Goal: Task Accomplishment & Management: Manage account settings

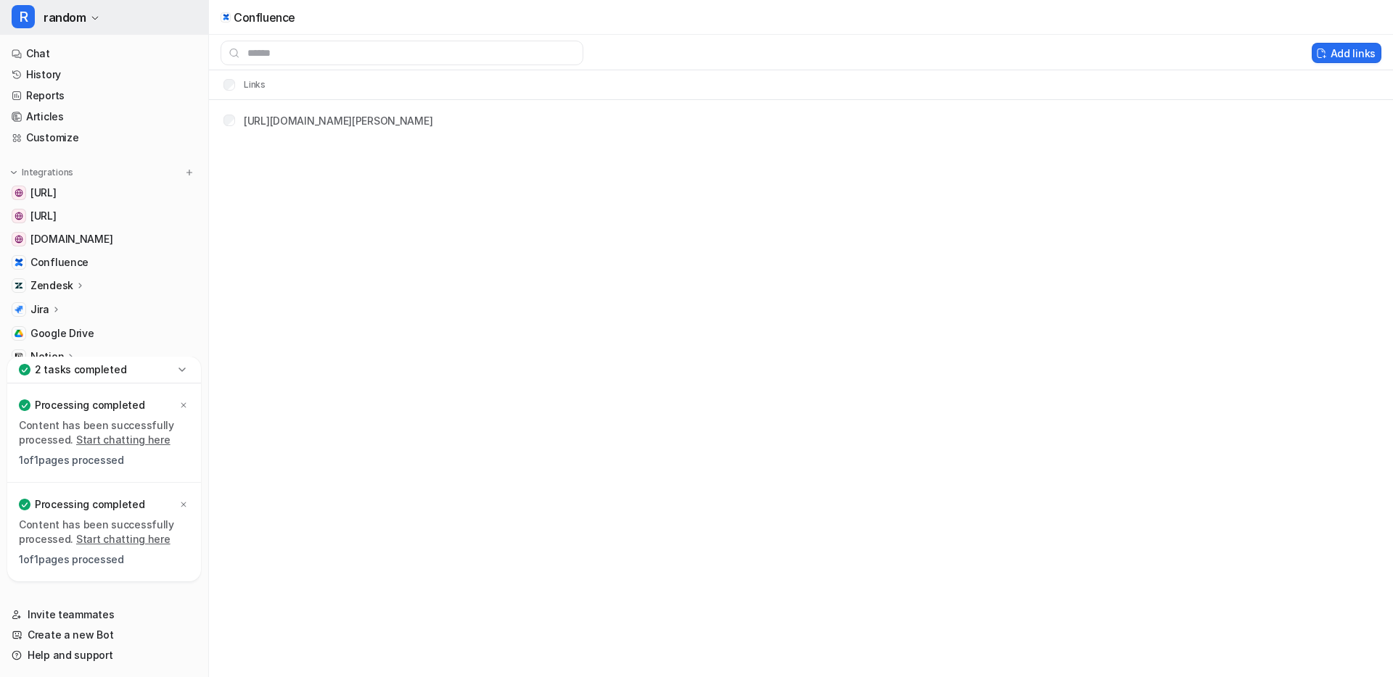
click at [101, 17] on button "R random" at bounding box center [104, 17] width 208 height 35
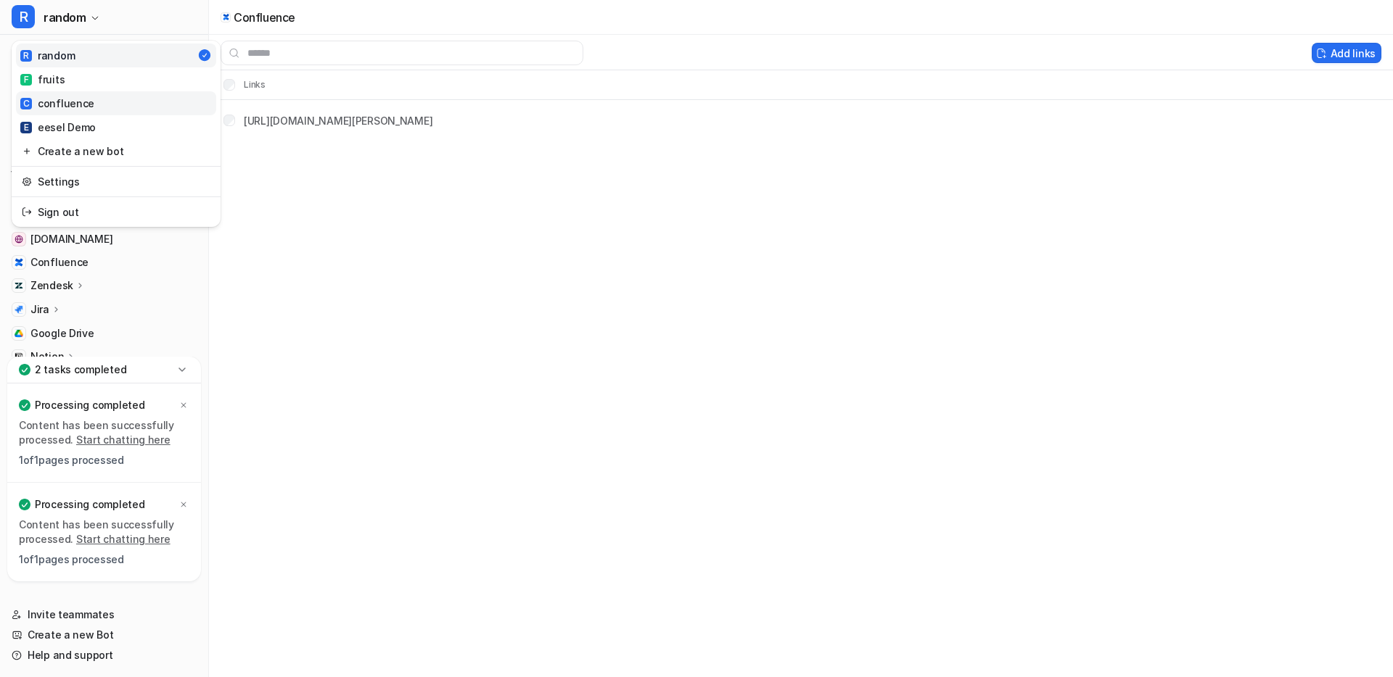
click at [59, 101] on div "C confluence" at bounding box center [57, 103] width 74 height 15
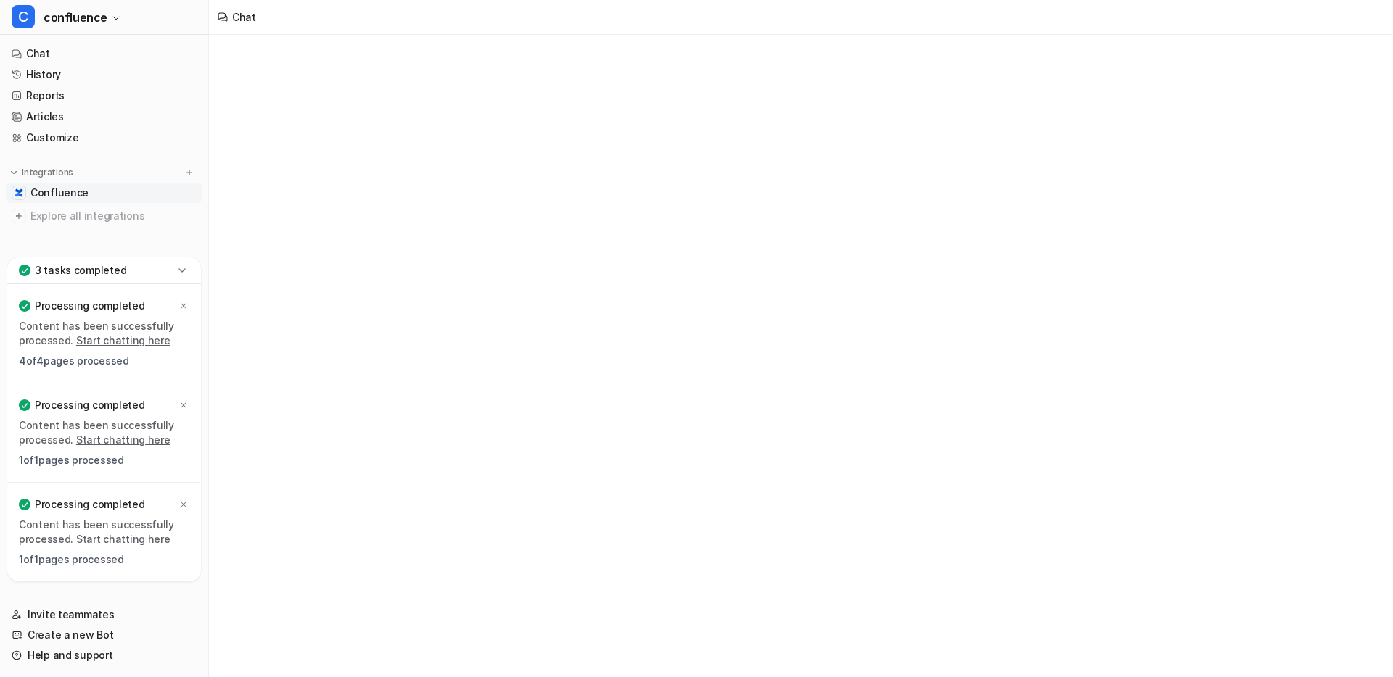
click at [80, 195] on span "Confluence" at bounding box center [59, 193] width 58 height 15
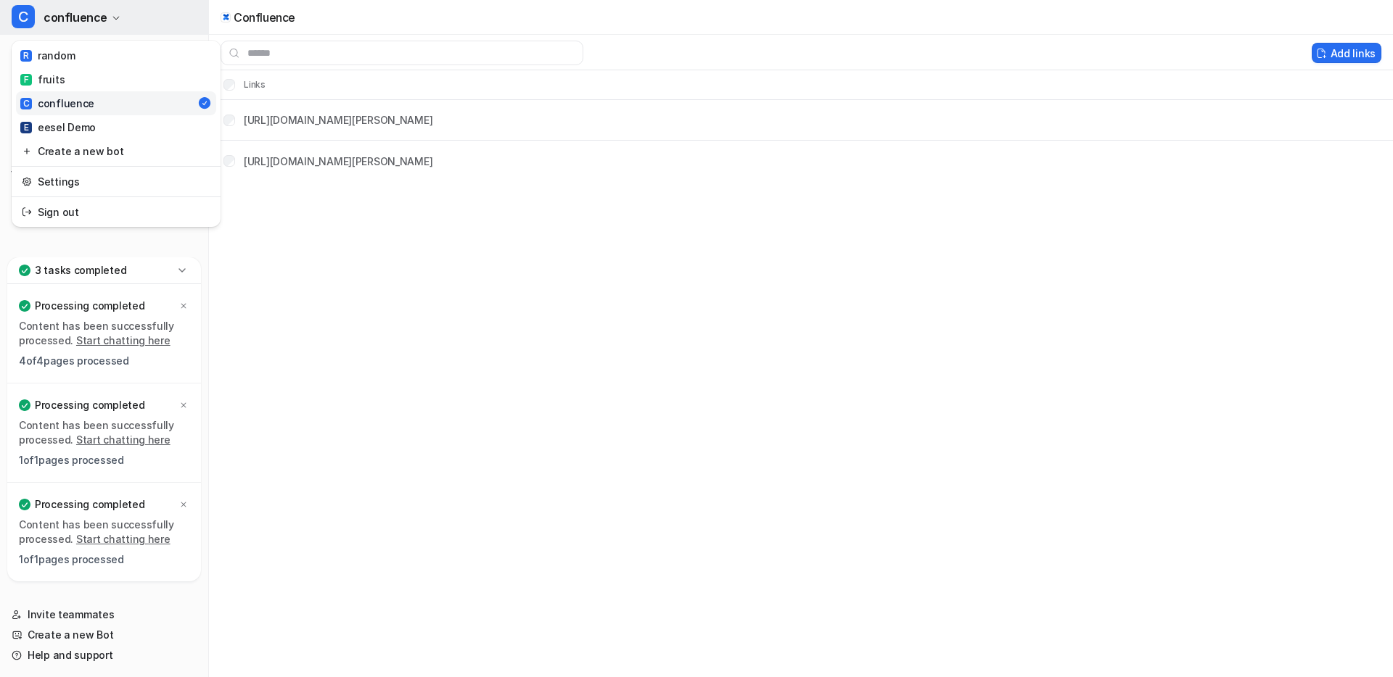
click at [117, 20] on button "C confluence" at bounding box center [104, 17] width 208 height 35
click at [81, 54] on link "R random" at bounding box center [116, 56] width 200 height 24
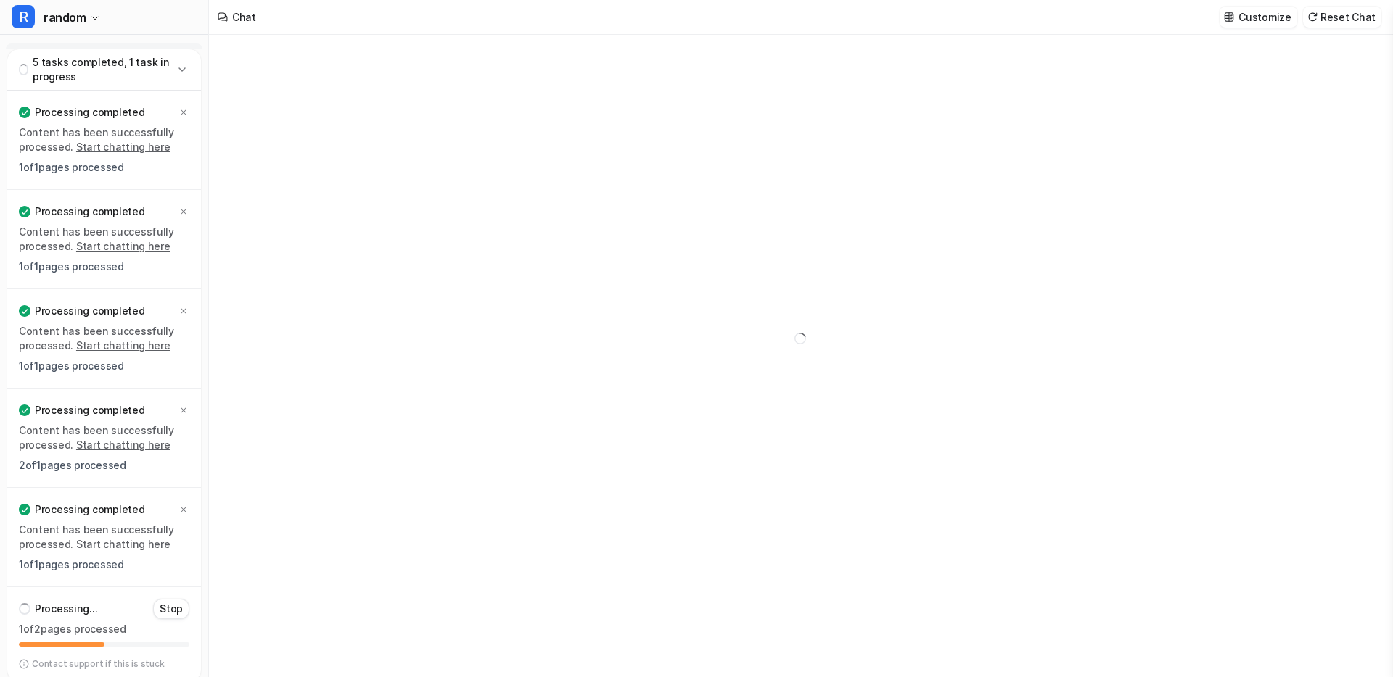
click at [179, 73] on icon at bounding box center [182, 69] width 15 height 15
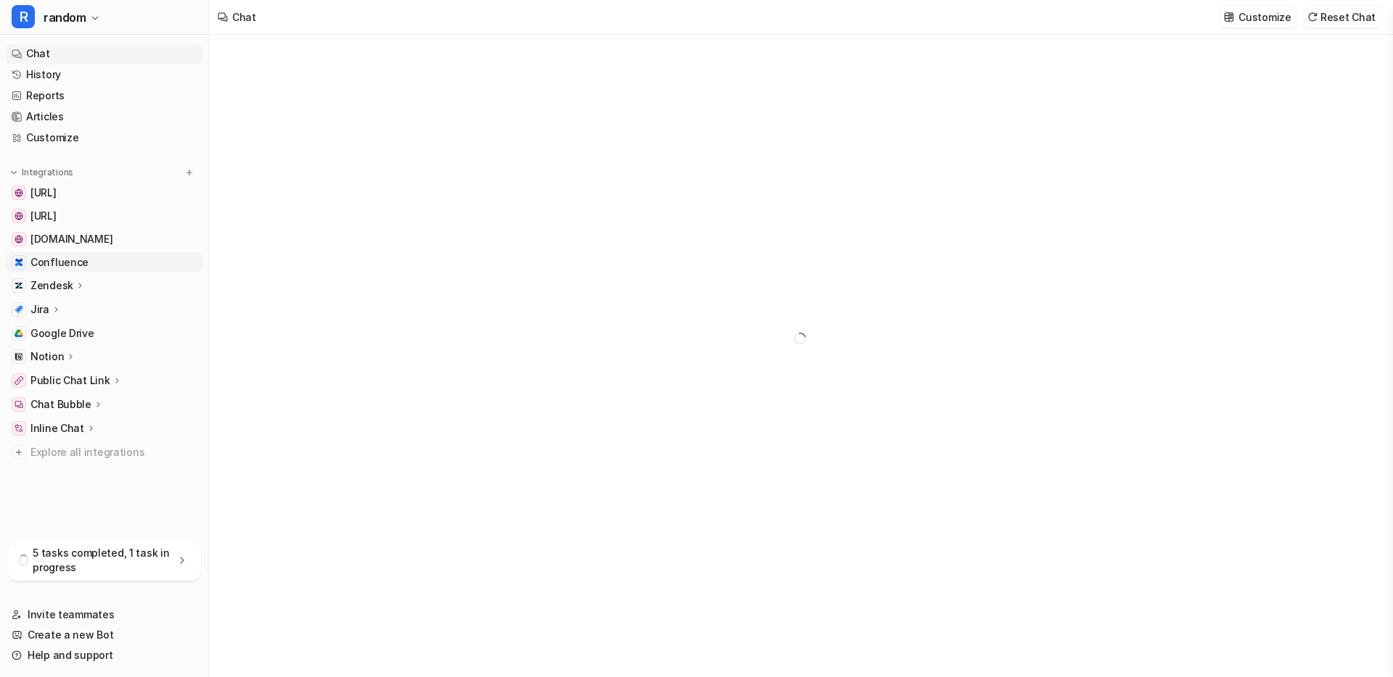
click at [74, 266] on span "Confluence" at bounding box center [59, 262] width 58 height 15
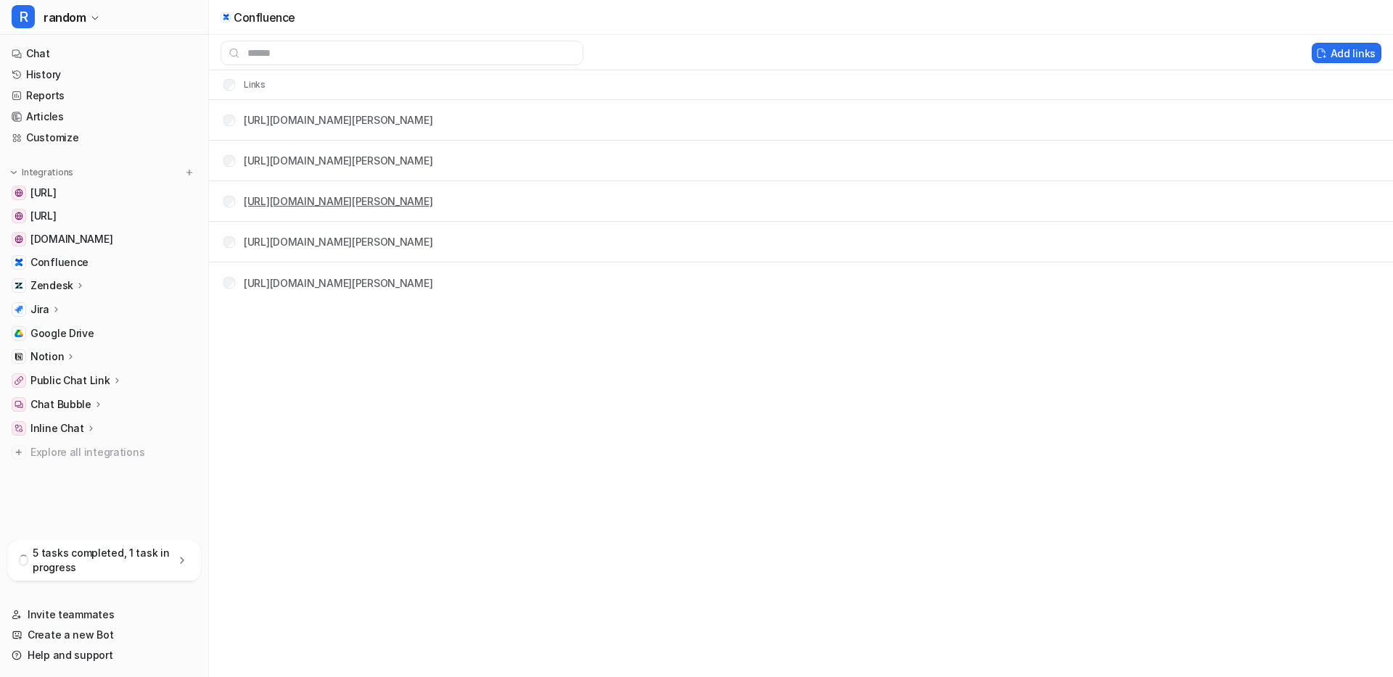
click at [432, 199] on link "https://eesel-silvia-dev.atlassian.net/.../2162689" at bounding box center [338, 201] width 189 height 12
click at [139, 25] on button "R random" at bounding box center [104, 17] width 208 height 35
click at [65, 182] on link "Settings" at bounding box center [116, 182] width 200 height 24
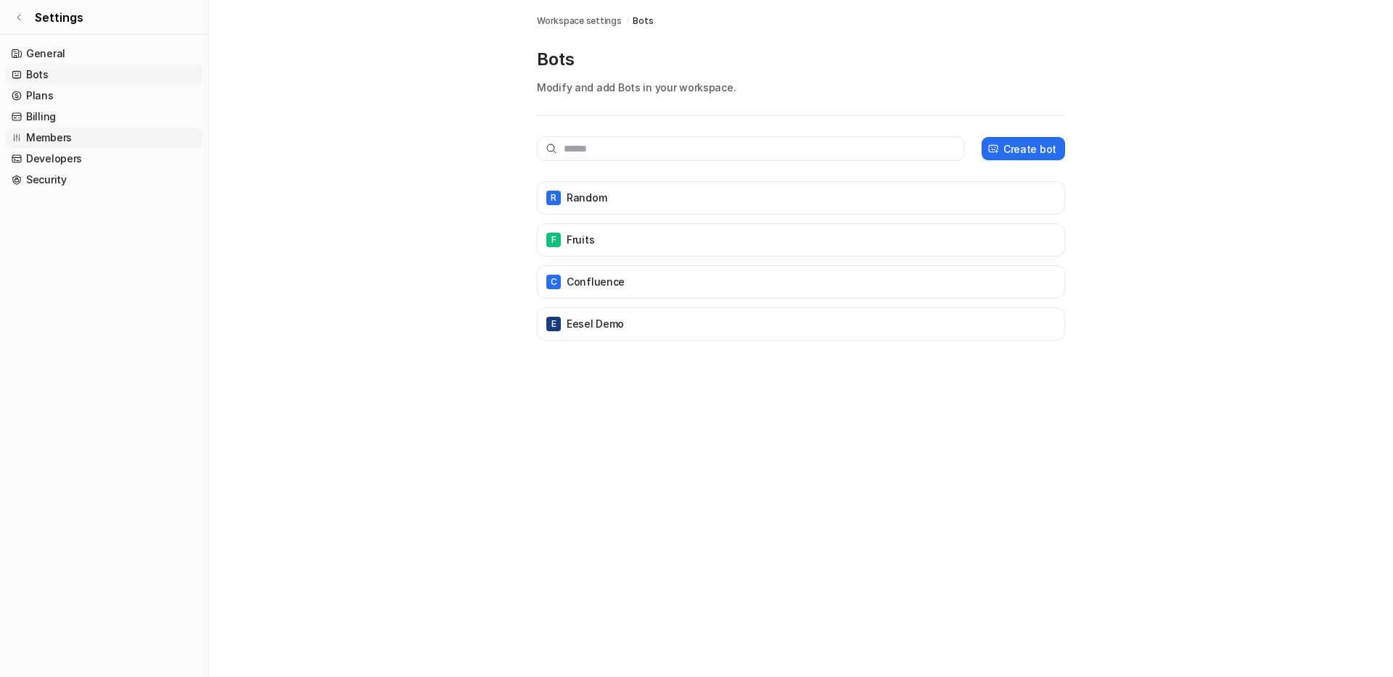
click at [61, 134] on link "Members" at bounding box center [104, 138] width 197 height 20
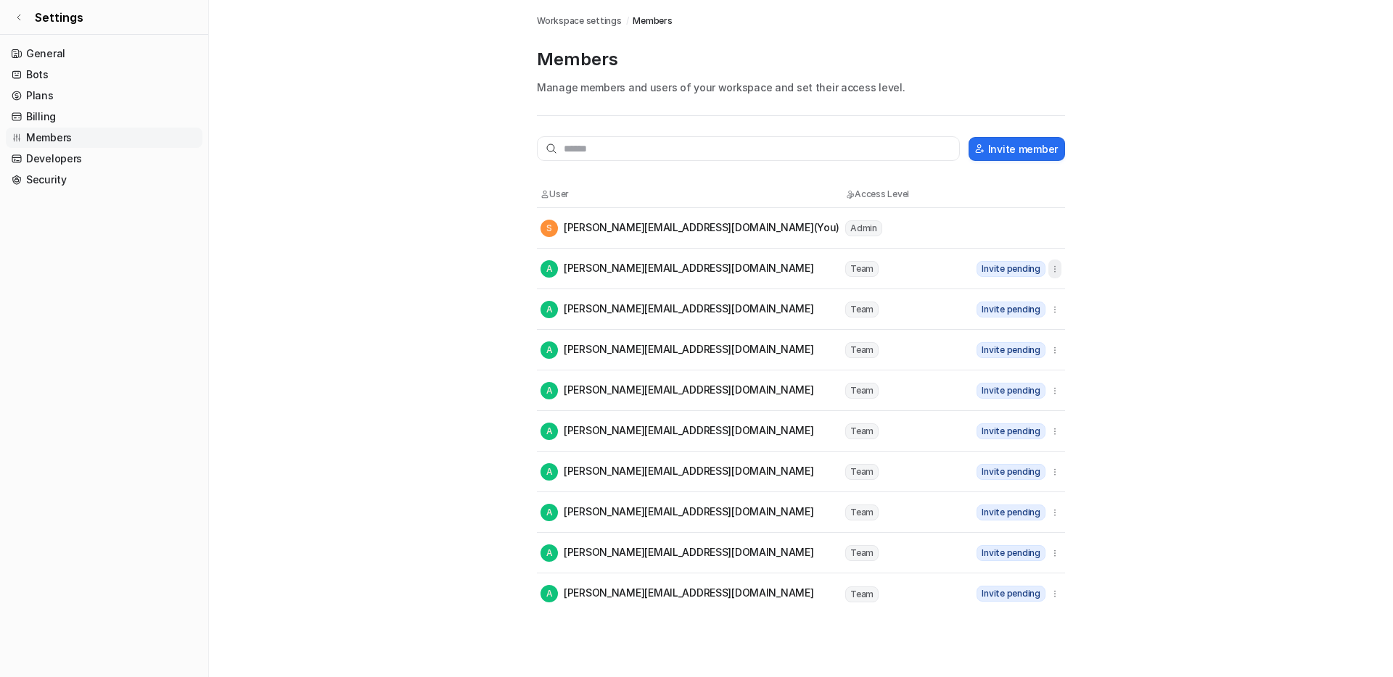
click at [1058, 265] on icon "button" at bounding box center [1054, 269] width 10 height 10
click at [1055, 393] on icon "button" at bounding box center [1054, 391] width 10 height 10
click at [1057, 360] on tr "A alton@eesel.app Team Invite pending" at bounding box center [801, 350] width 528 height 41
click at [1057, 353] on icon "button" at bounding box center [1054, 350] width 10 height 10
click at [1052, 313] on icon "button" at bounding box center [1054, 310] width 10 height 10
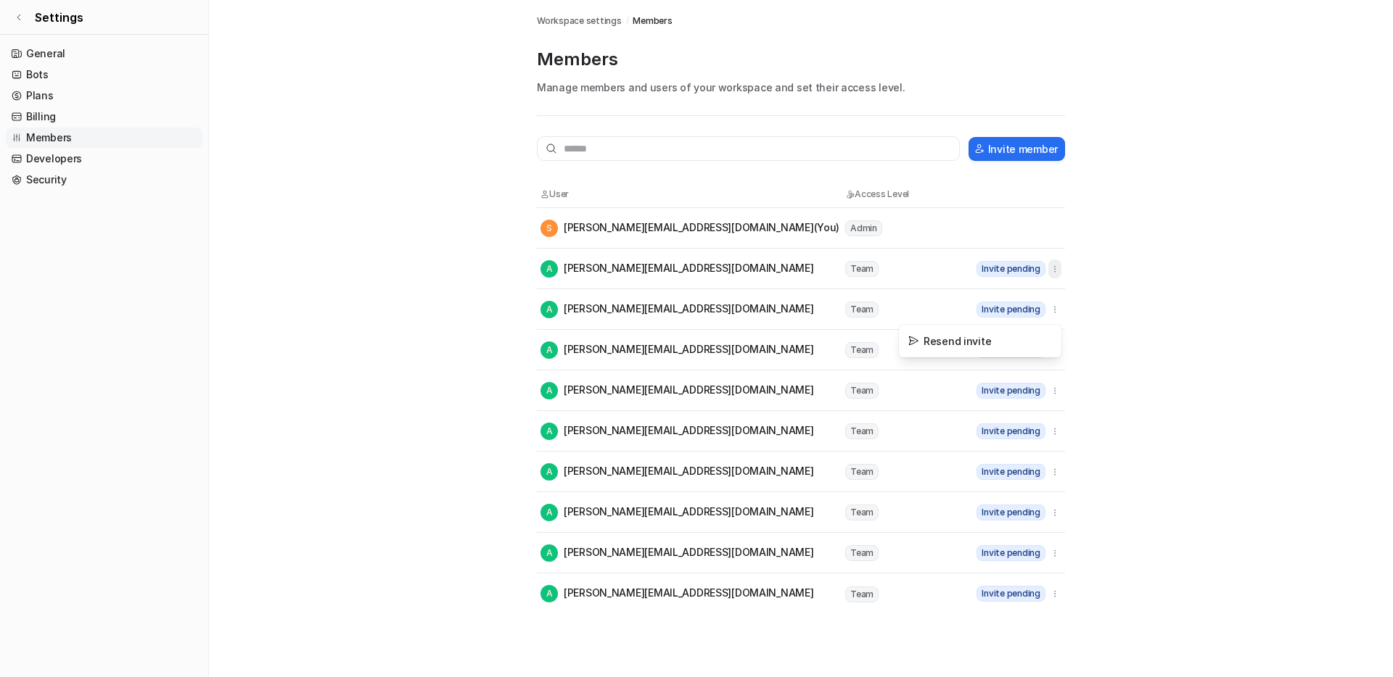
click at [1052, 273] on icon "button" at bounding box center [1054, 269] width 10 height 10
click at [722, 310] on div "A alton@eesel.app" at bounding box center [691, 309] width 303 height 17
click at [71, 25] on span "Settings" at bounding box center [59, 17] width 49 height 17
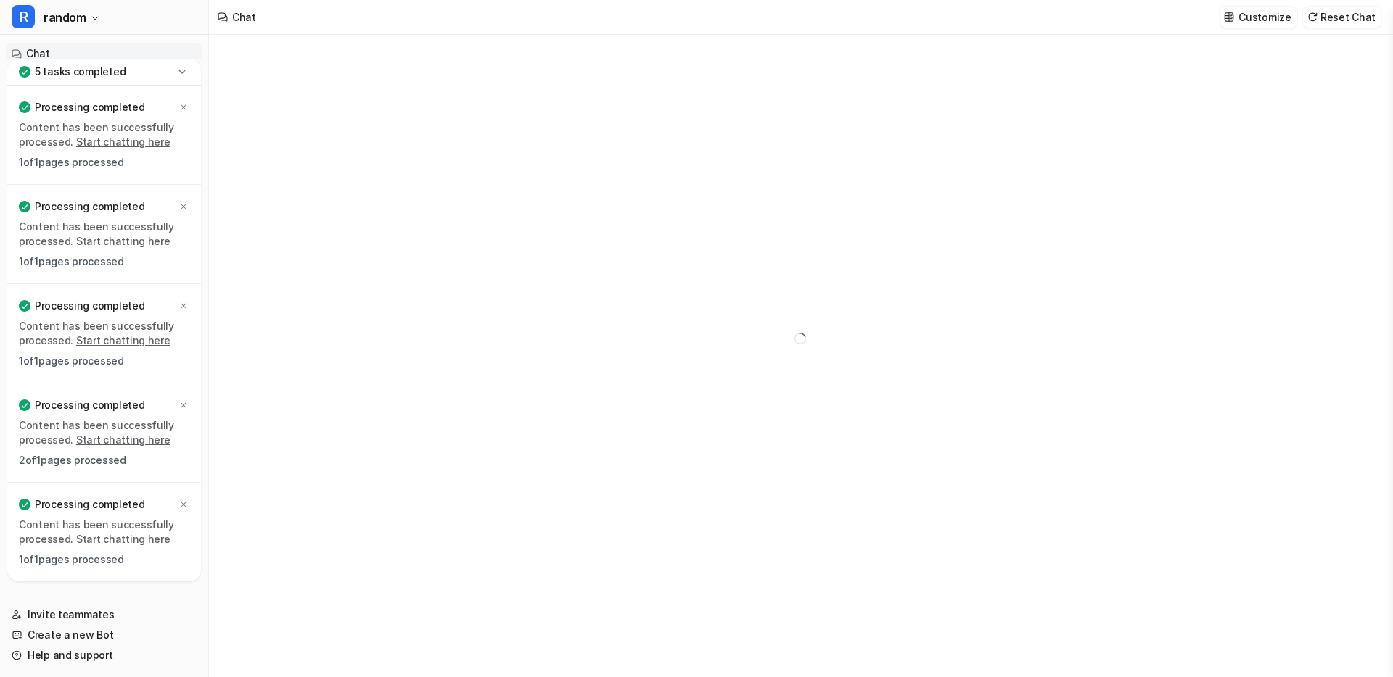
type textarea "**********"
click at [183, 74] on icon at bounding box center [182, 72] width 15 height 15
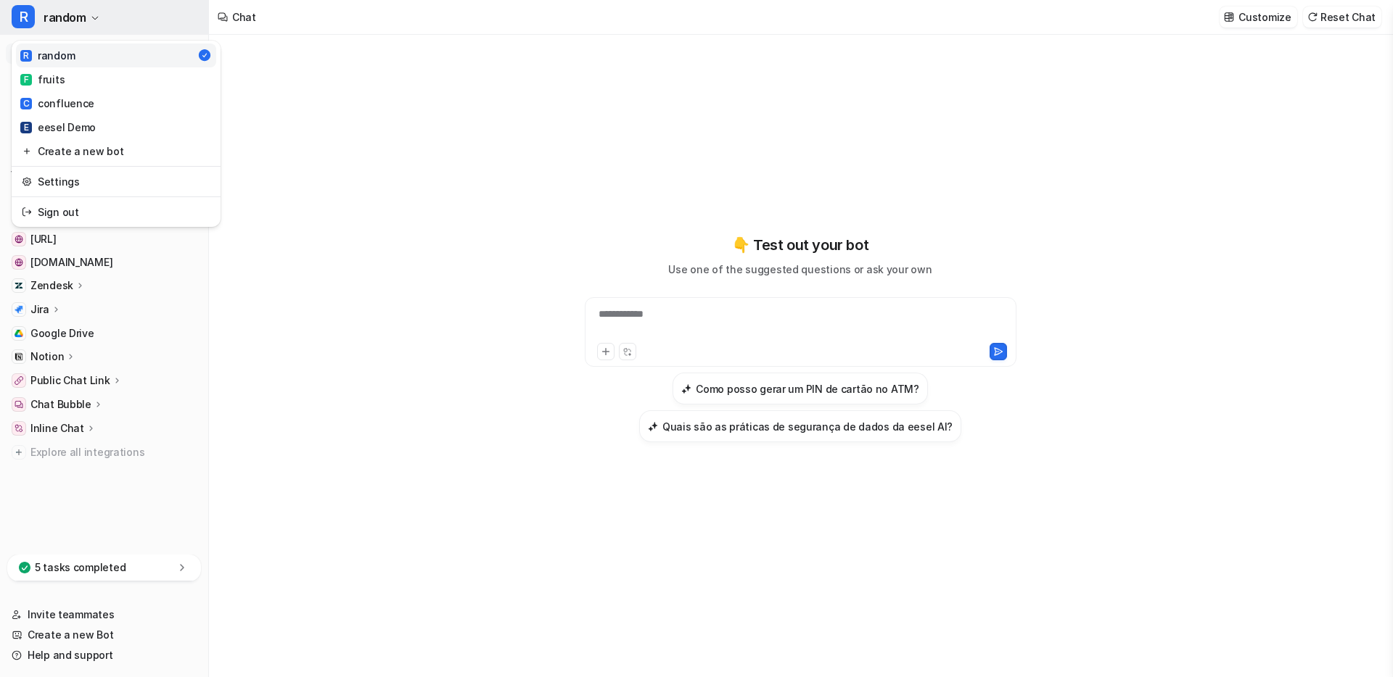
click at [152, 28] on button "R random" at bounding box center [104, 17] width 208 height 35
click at [122, 104] on link "C confluence" at bounding box center [116, 103] width 200 height 24
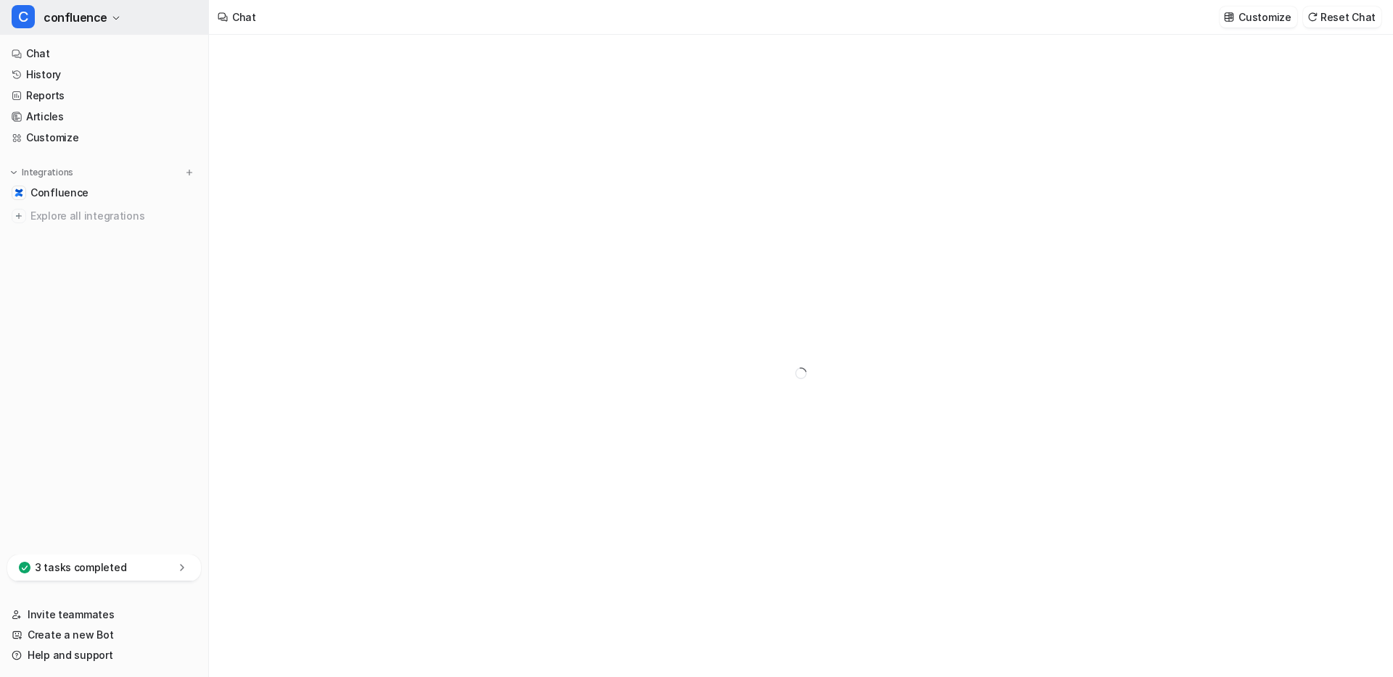
click at [110, 6] on button "C confluence" at bounding box center [104, 17] width 208 height 35
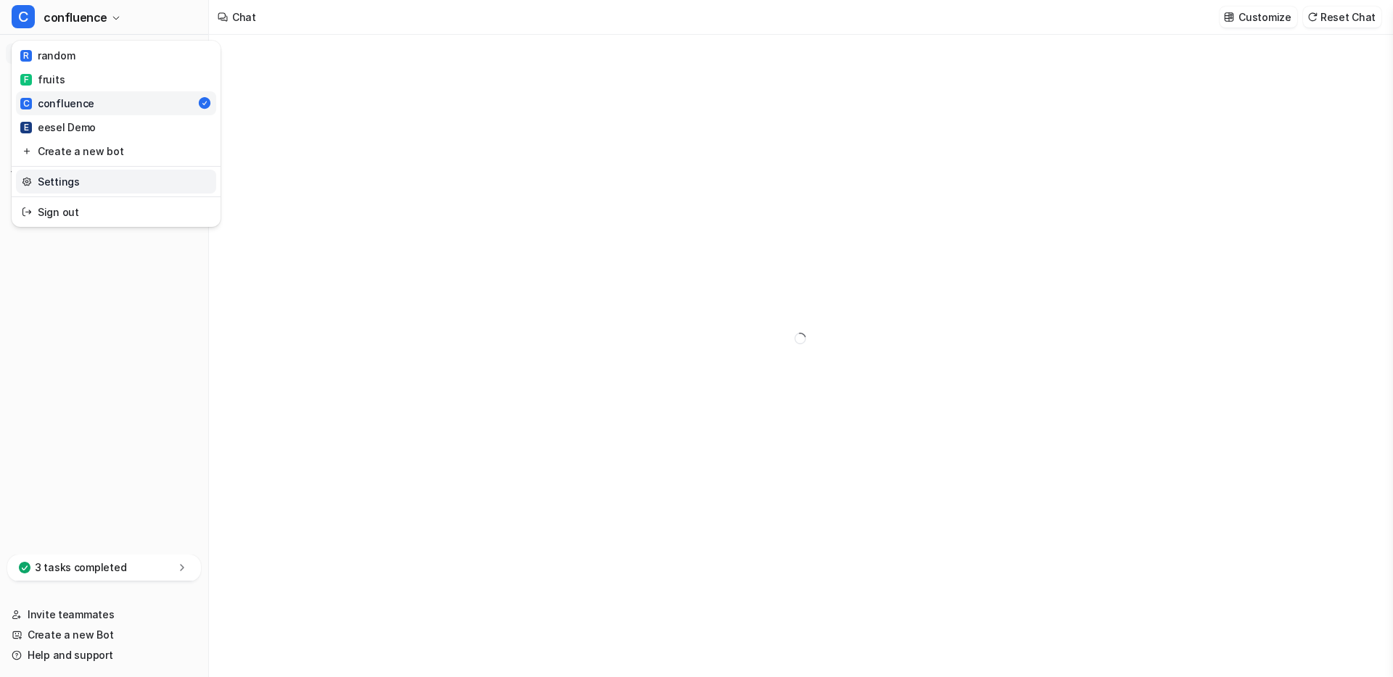
type textarea "**********"
click at [88, 178] on link "Settings" at bounding box center [116, 182] width 200 height 24
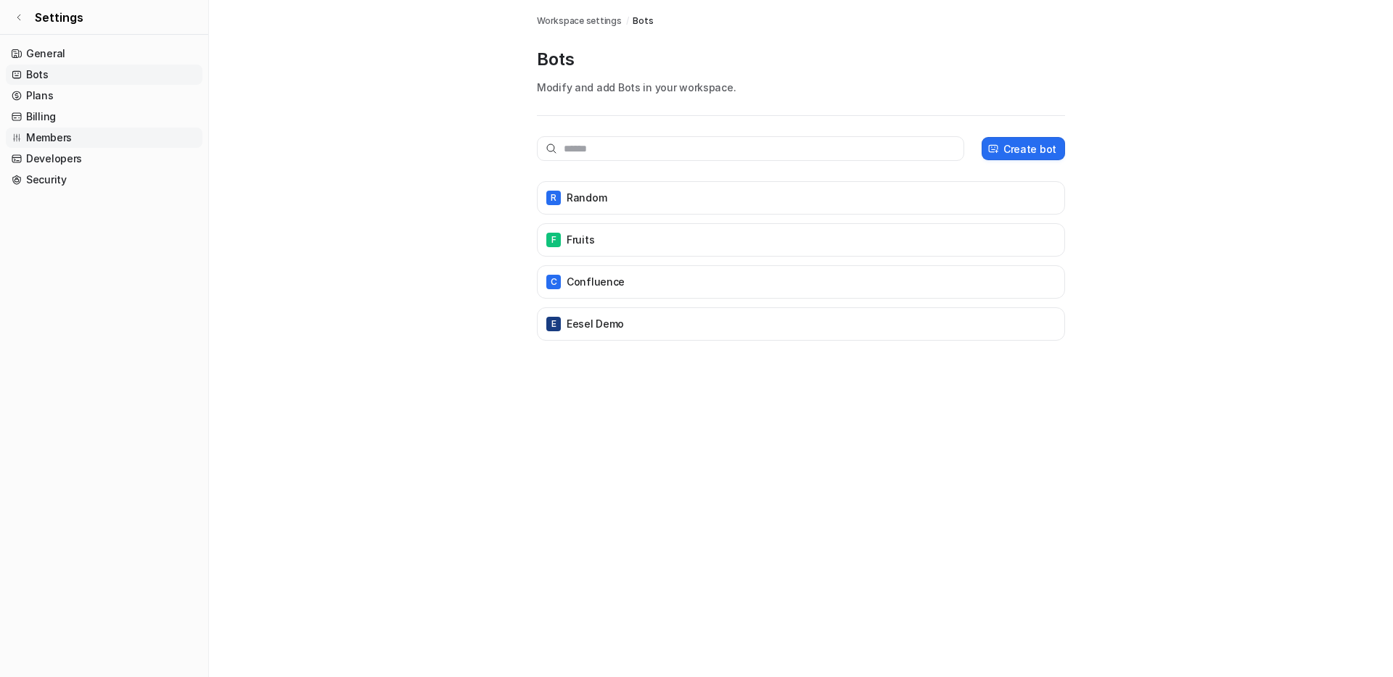
click at [123, 140] on link "Members" at bounding box center [104, 138] width 197 height 20
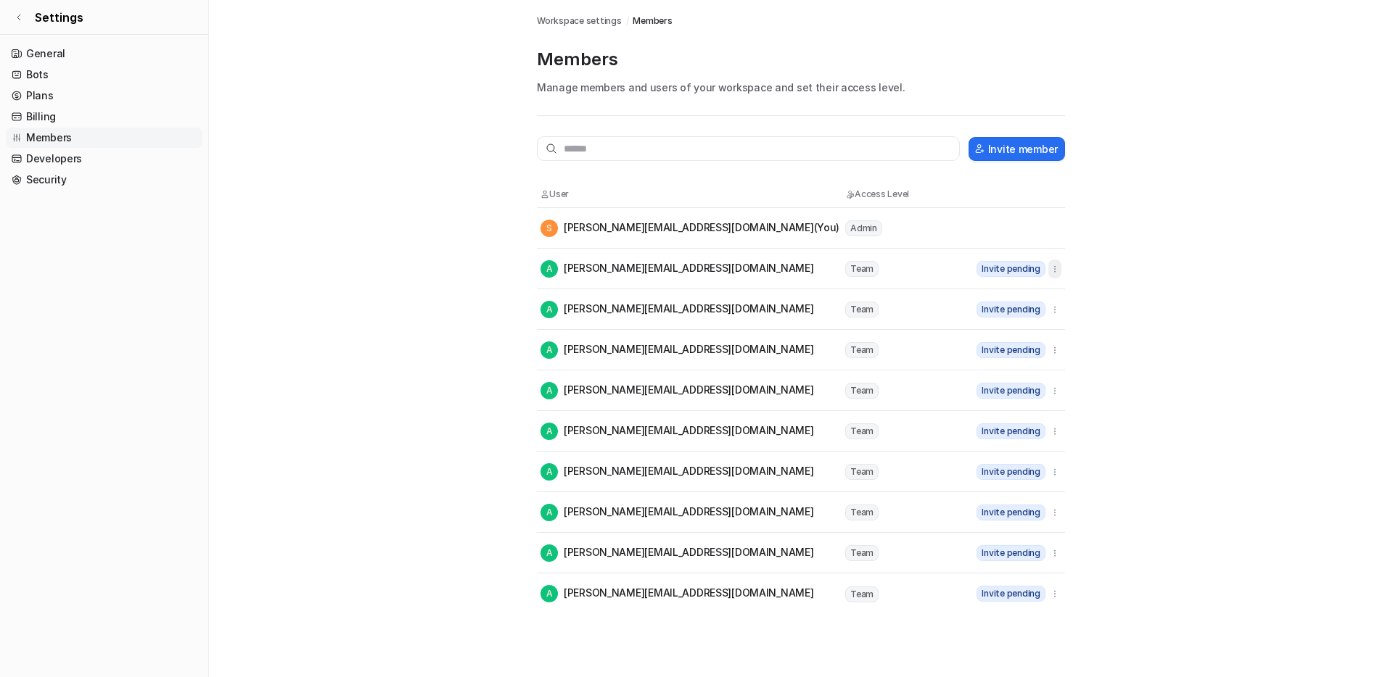
click at [1059, 271] on icon "button" at bounding box center [1054, 269] width 10 height 10
click at [73, 23] on span "Settings" at bounding box center [59, 17] width 49 height 17
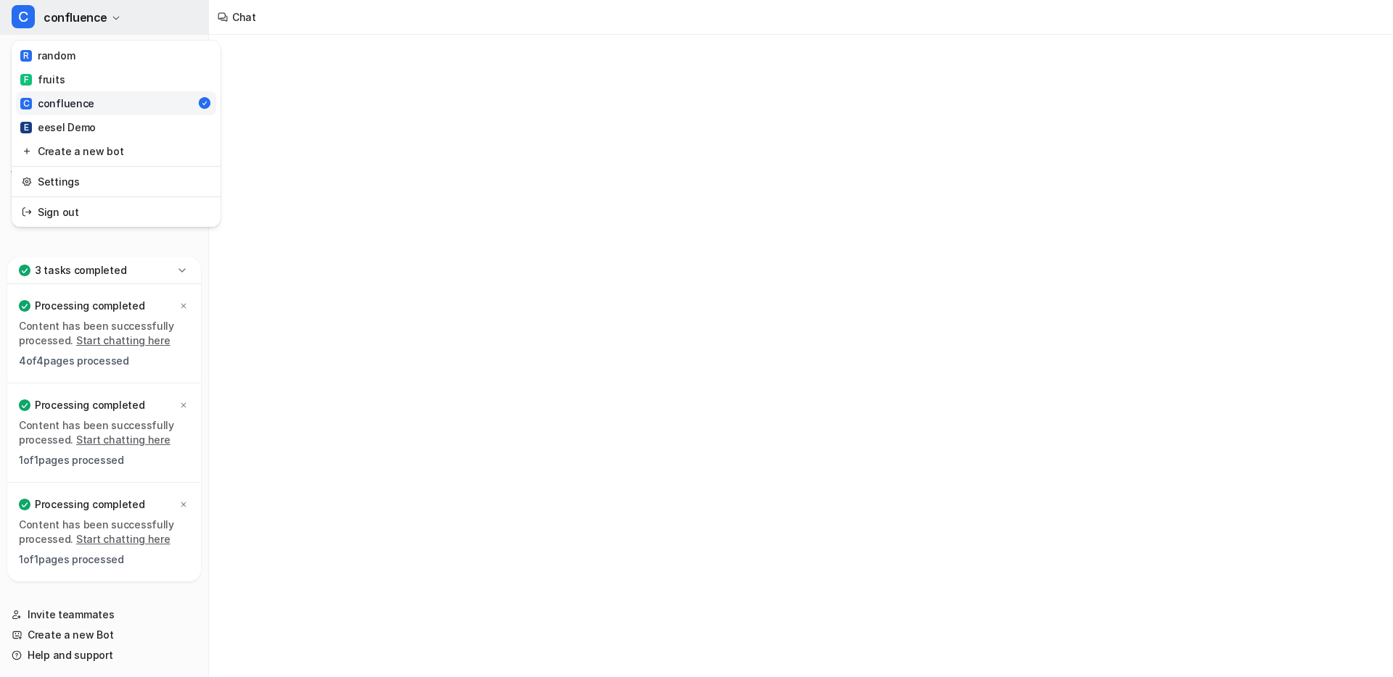
click at [73, 22] on span "confluence" at bounding box center [76, 17] width 64 height 20
click at [73, 83] on link "F fruits" at bounding box center [116, 79] width 200 height 24
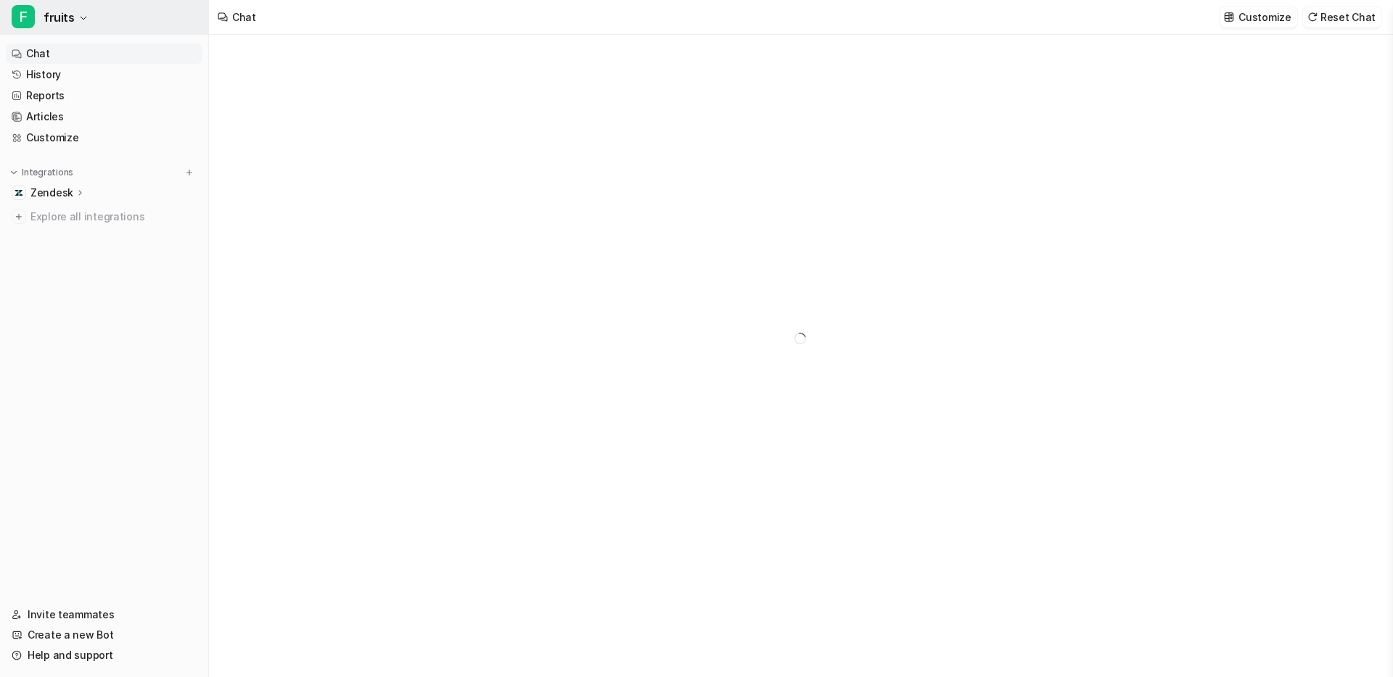
type textarea "**********"
click at [85, 17] on button "F fruits" at bounding box center [104, 17] width 208 height 35
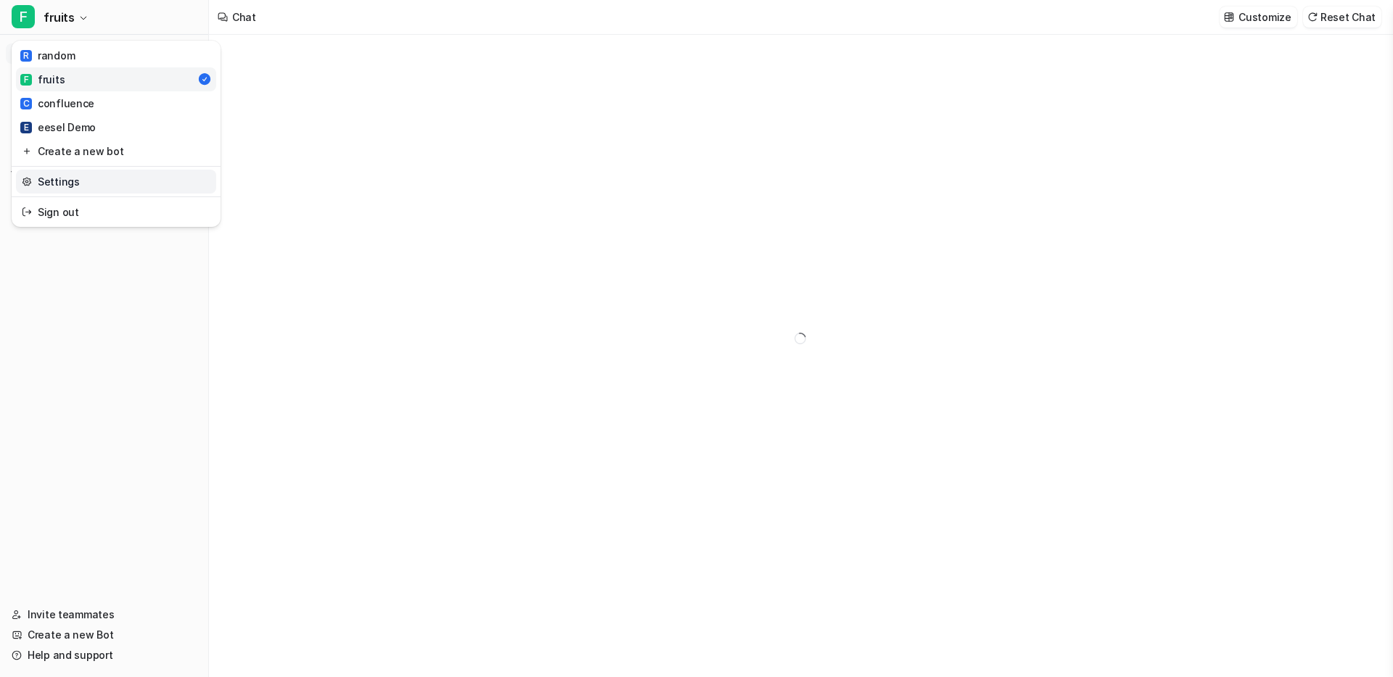
click at [85, 186] on link "Settings" at bounding box center [116, 182] width 200 height 24
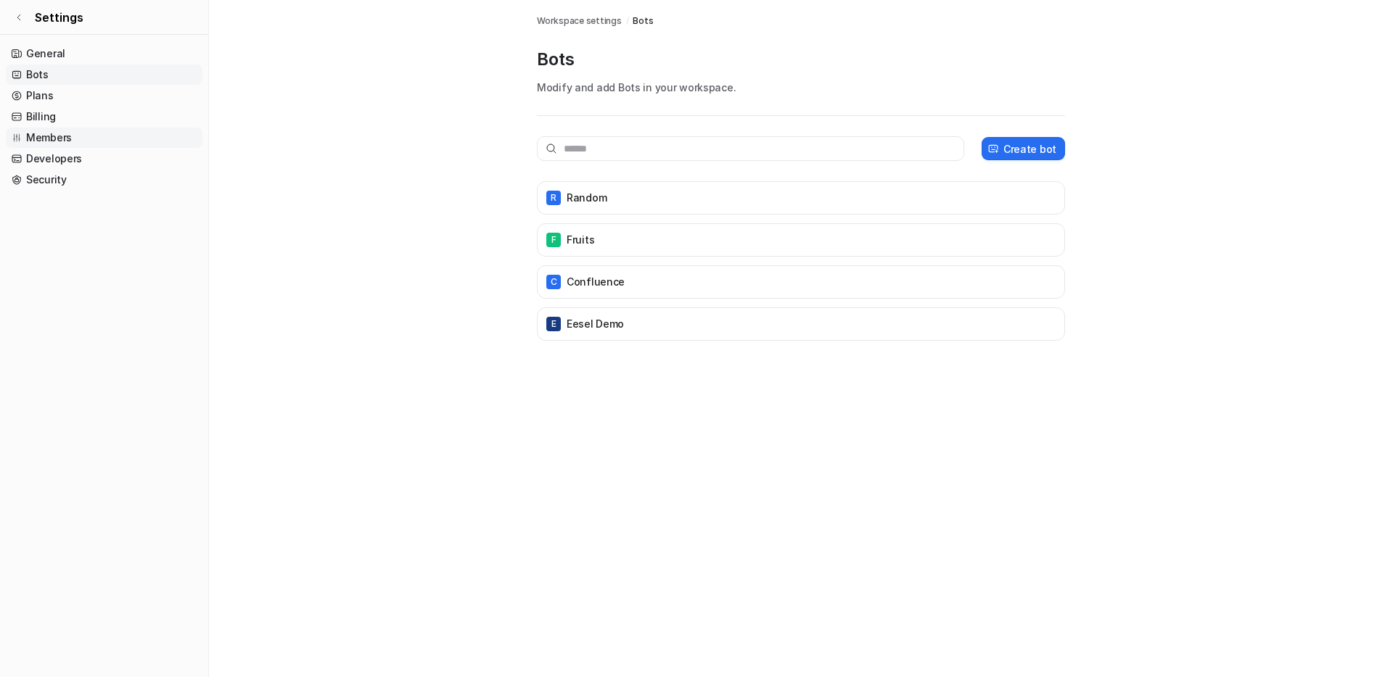
click at [96, 131] on link "Members" at bounding box center [104, 138] width 197 height 20
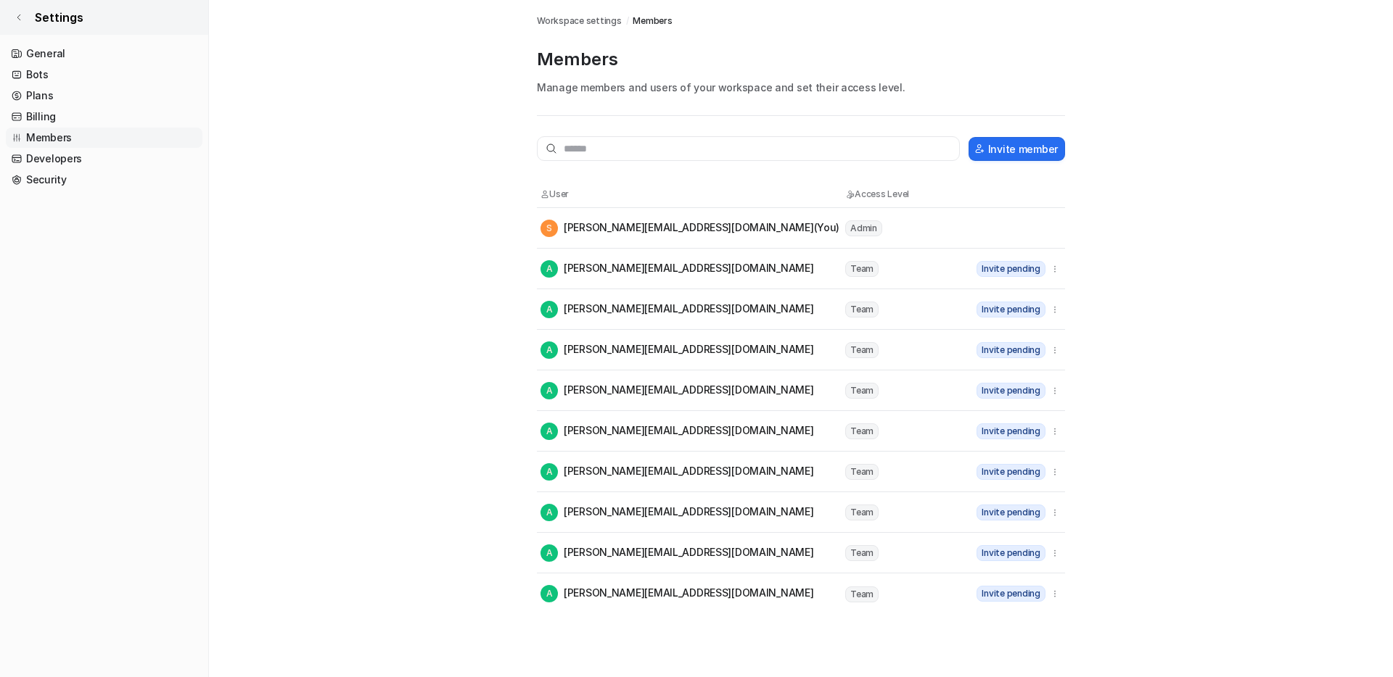
click at [59, 30] on link "Settings" at bounding box center [104, 17] width 208 height 35
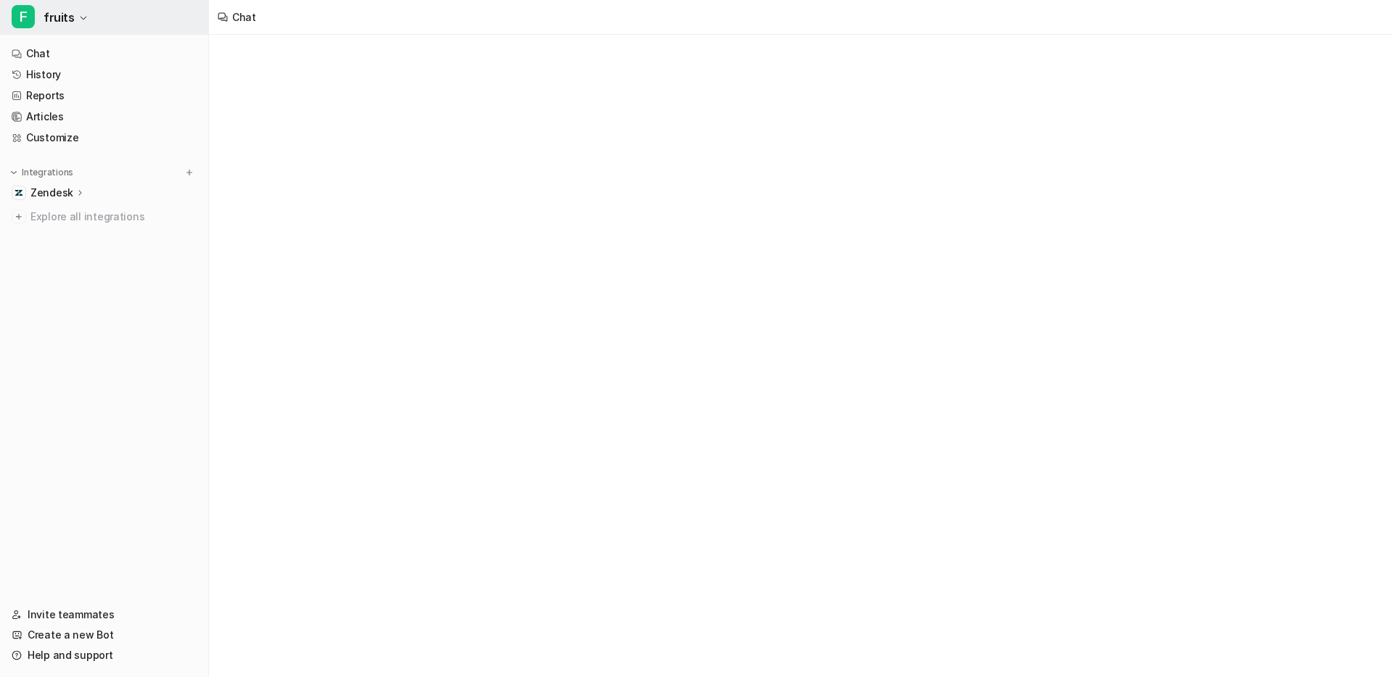
click at [59, 29] on button "F fruits" at bounding box center [104, 17] width 208 height 35
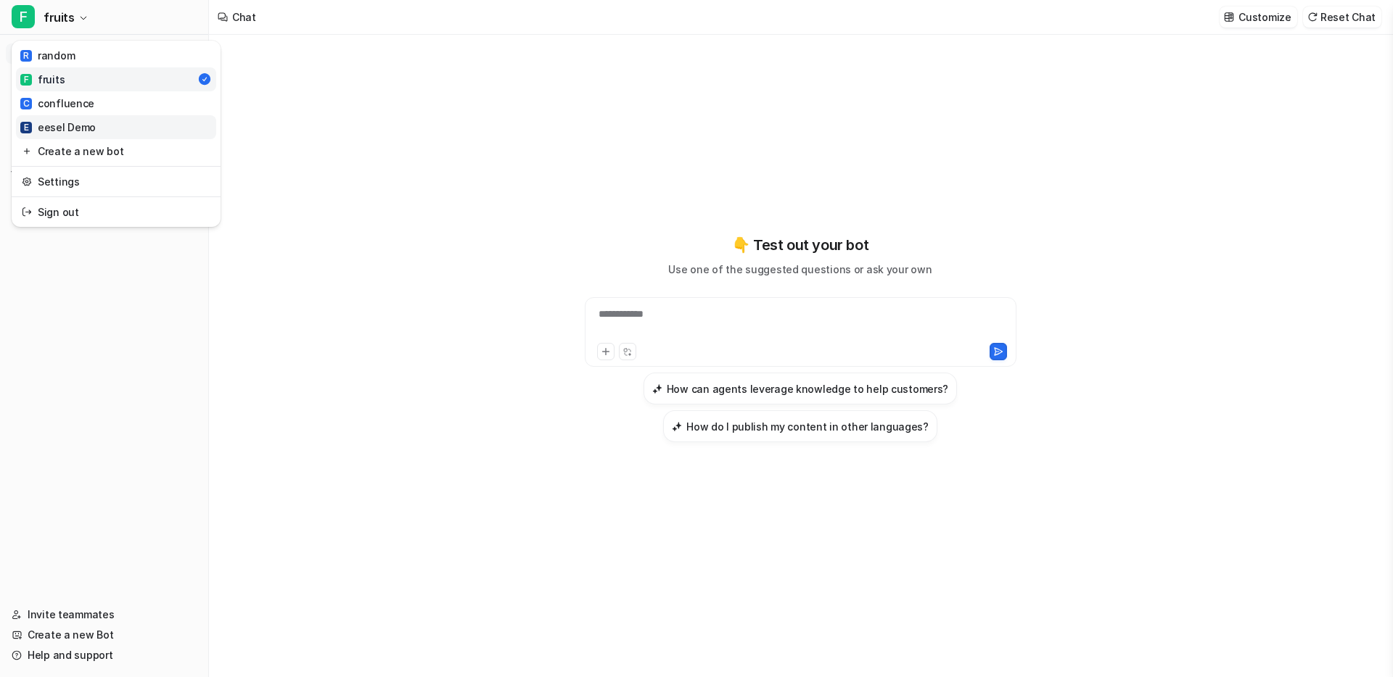
click at [68, 130] on div "E eesel Demo" at bounding box center [57, 127] width 75 height 15
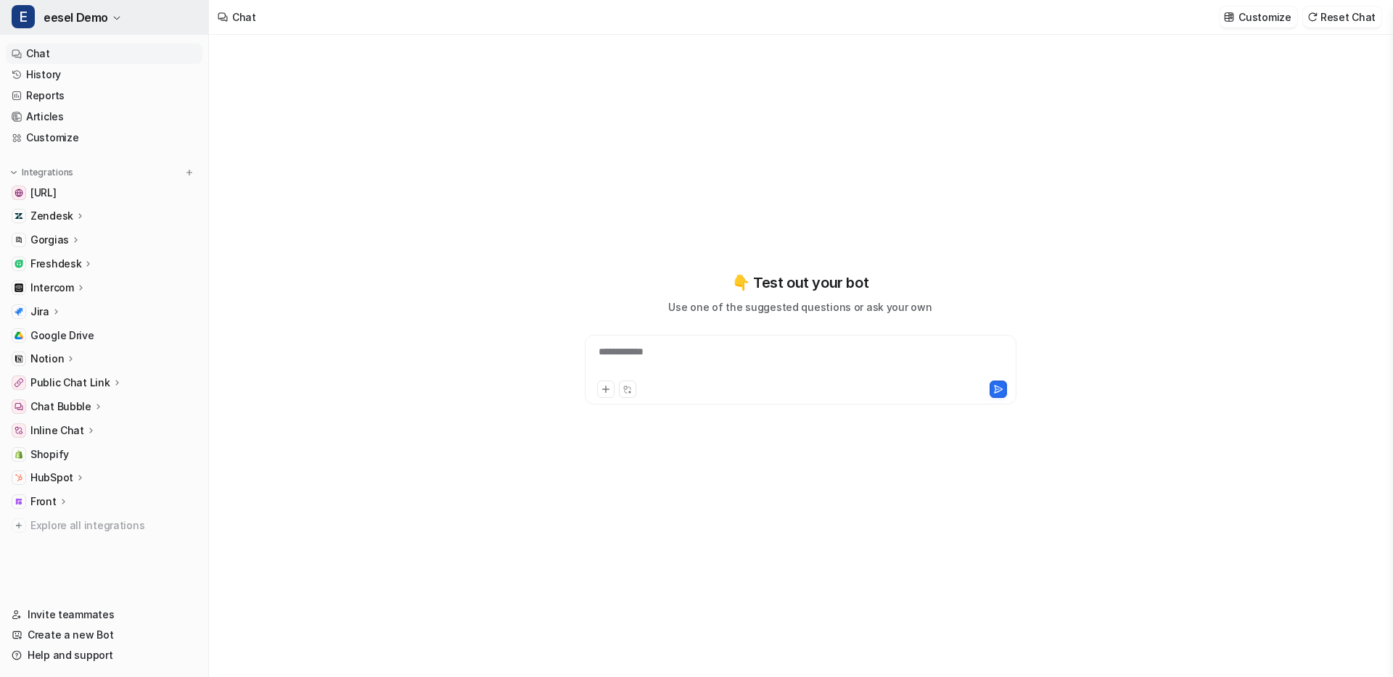
type textarea "**********"
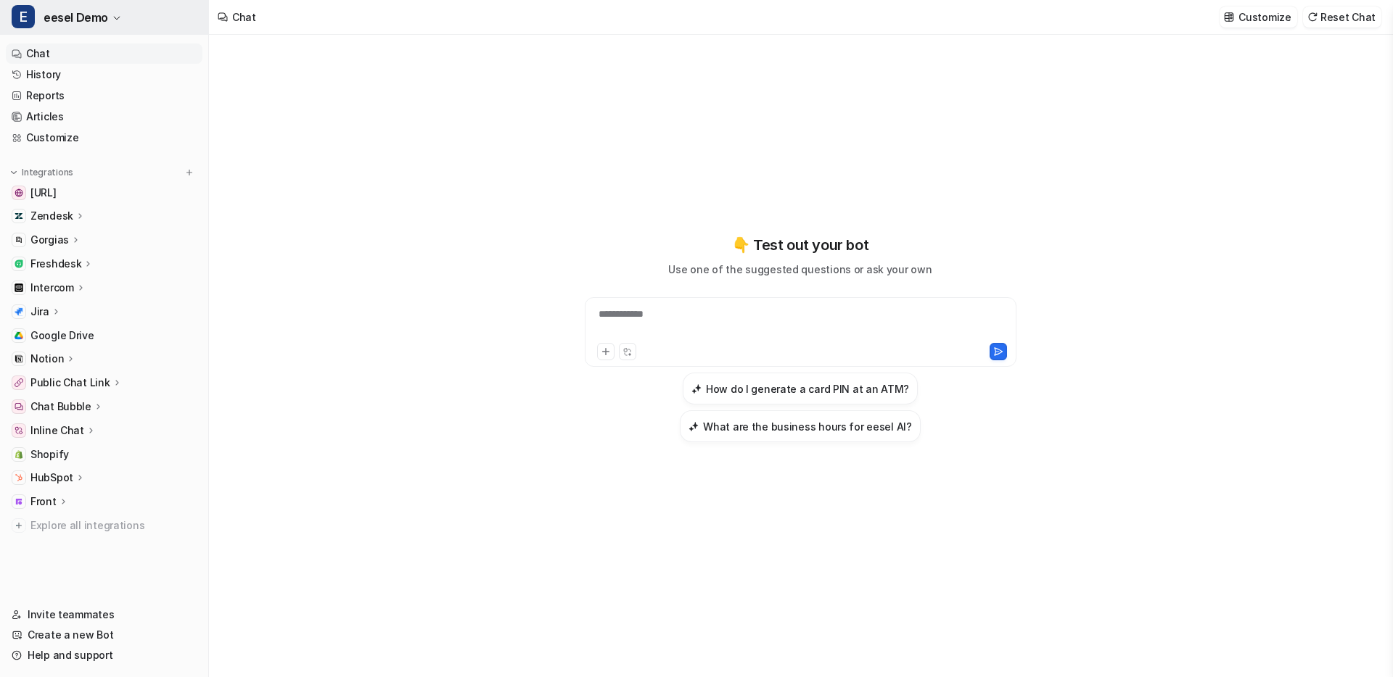
click at [89, 24] on span "eesel Demo" at bounding box center [76, 17] width 65 height 20
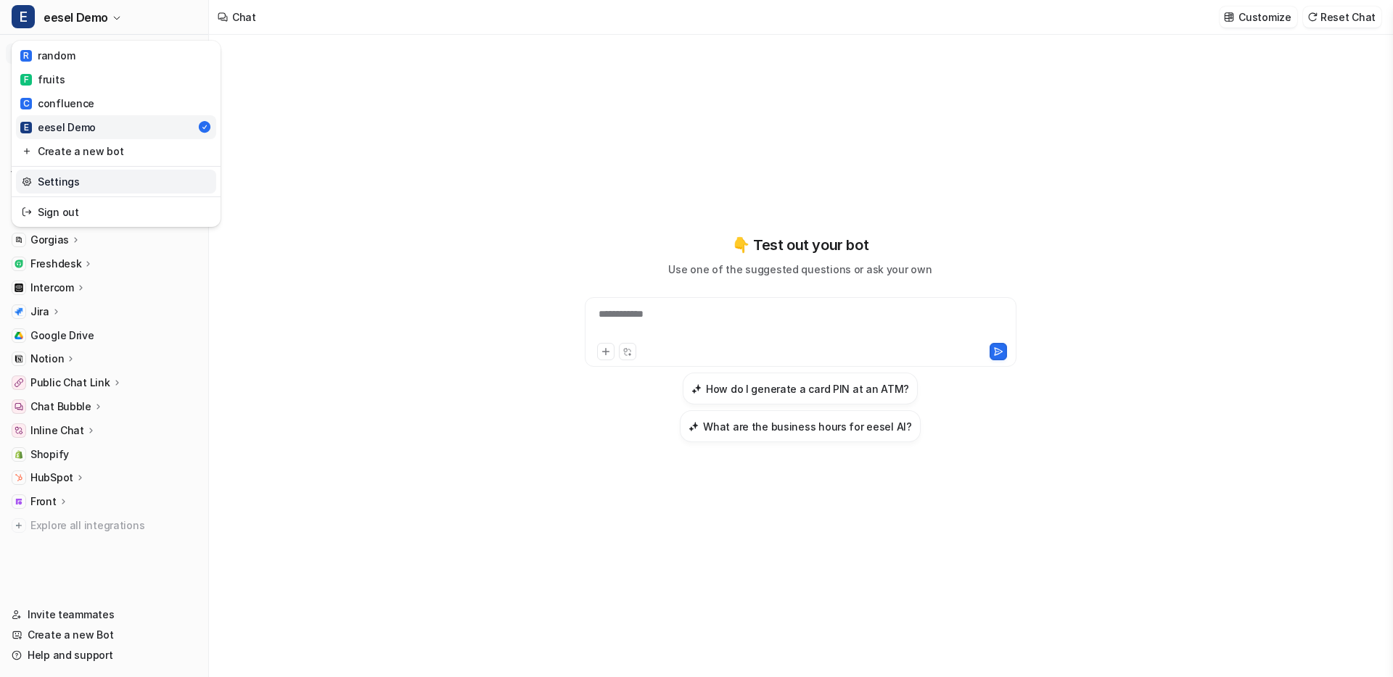
click at [114, 178] on link "Settings" at bounding box center [116, 182] width 200 height 24
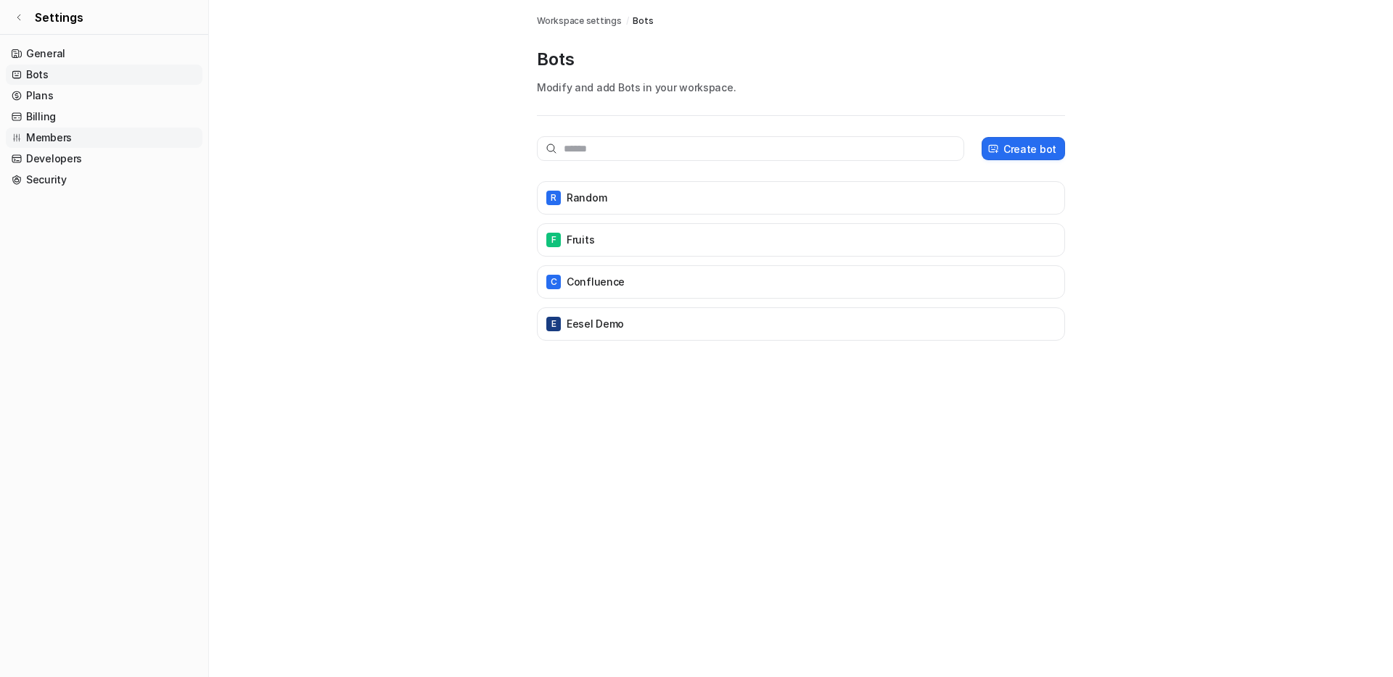
click at [78, 136] on link "Members" at bounding box center [104, 138] width 197 height 20
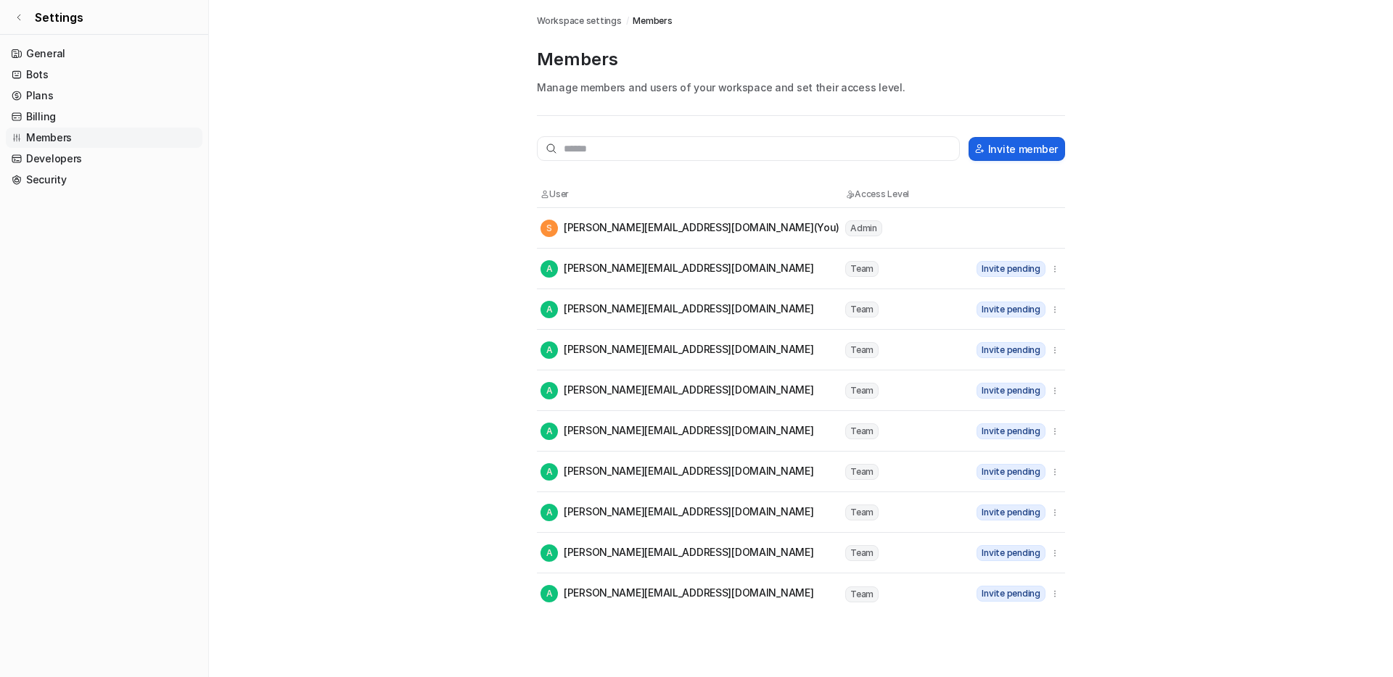
click at [1042, 150] on button "Invite member" at bounding box center [1016, 149] width 96 height 24
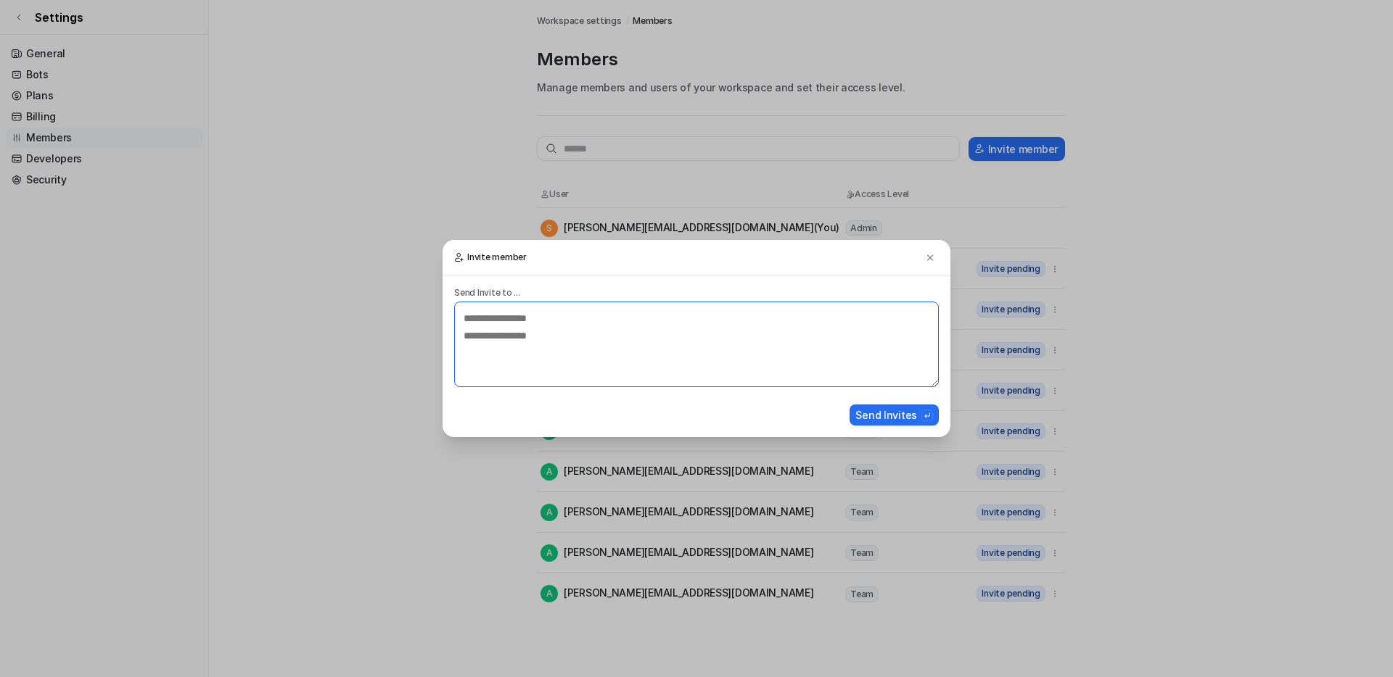
click at [717, 350] on textarea at bounding box center [696, 345] width 484 height 86
type textarea "**********"
click at [790, 214] on div "Invite member Send Invite to ... Send Invites" at bounding box center [696, 338] width 531 height 677
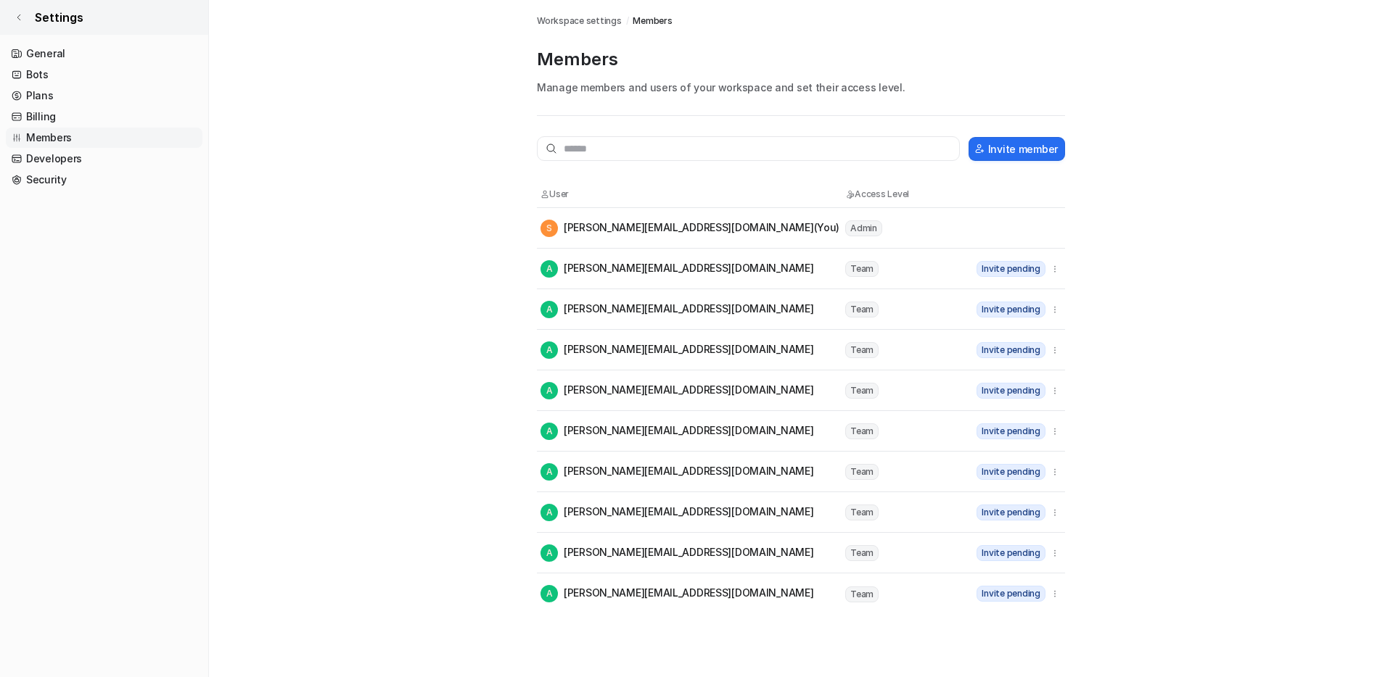
click at [127, 20] on link "Settings" at bounding box center [104, 17] width 208 height 35
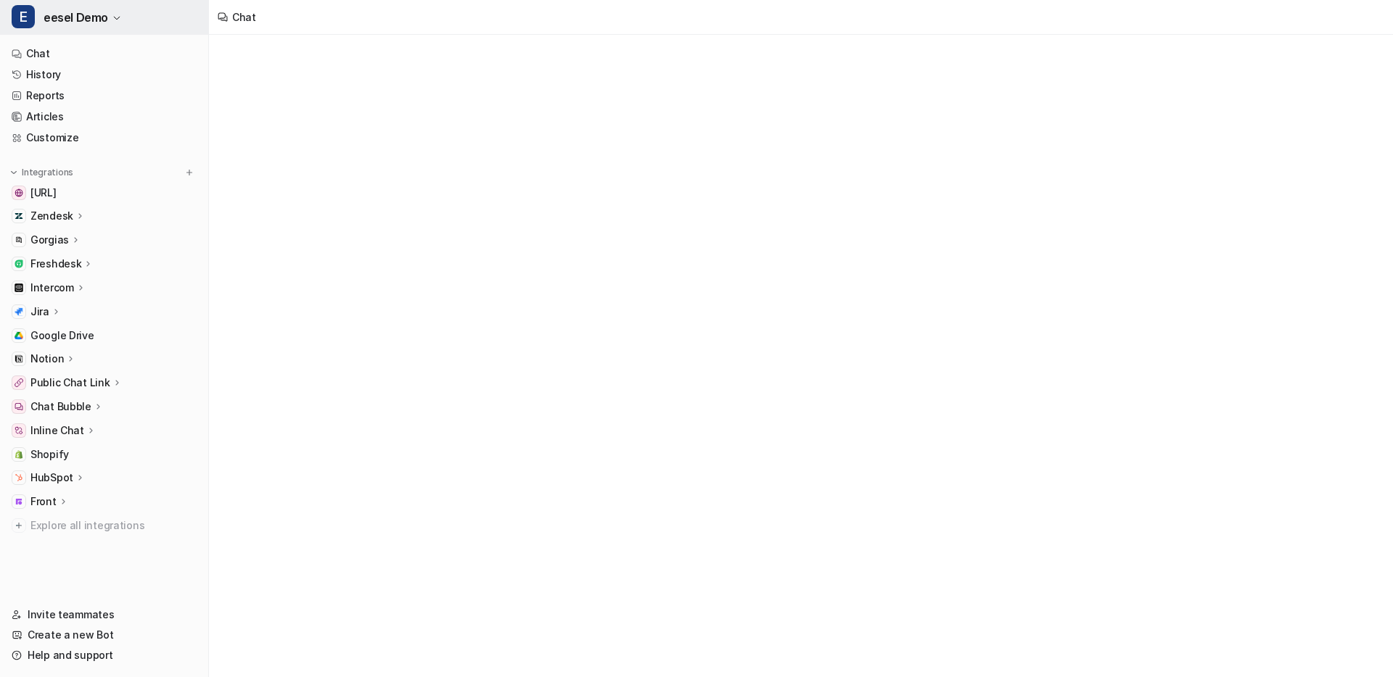
click at [144, 20] on button "E eesel Demo" at bounding box center [104, 17] width 208 height 35
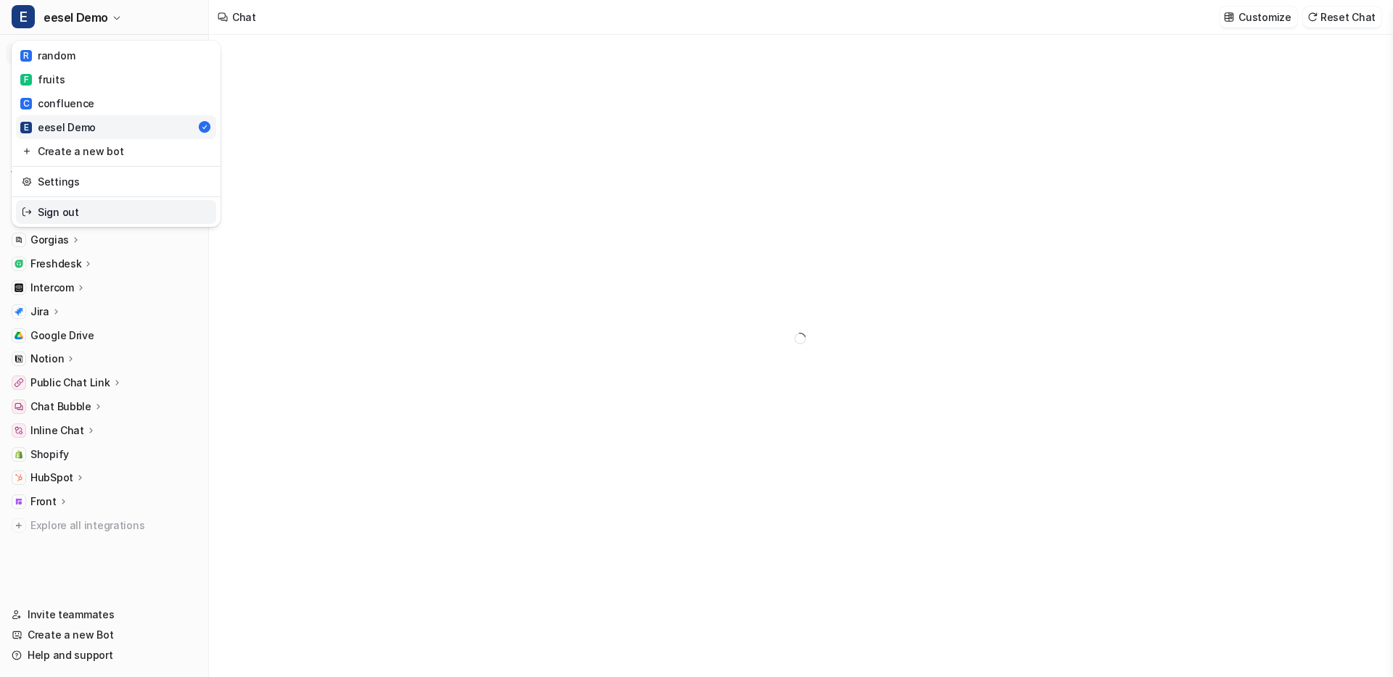
click at [76, 212] on link "Sign out" at bounding box center [116, 212] width 200 height 24
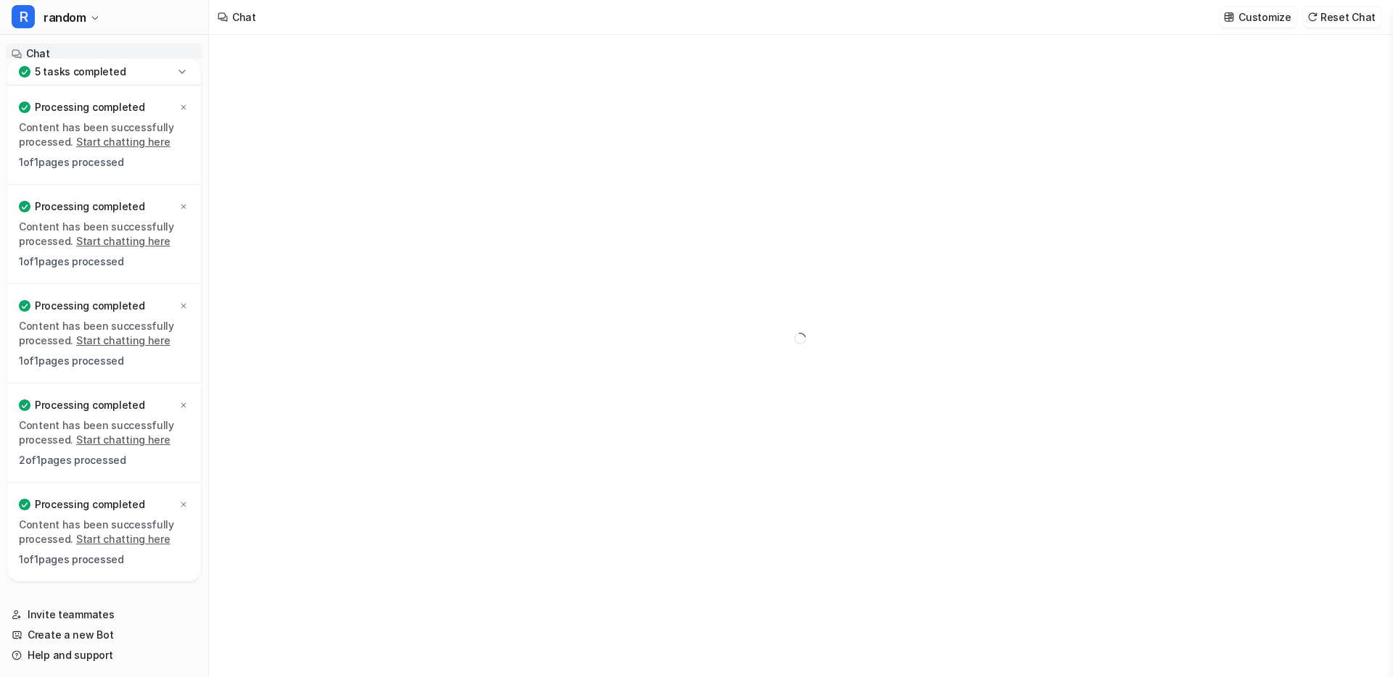
type textarea "**********"
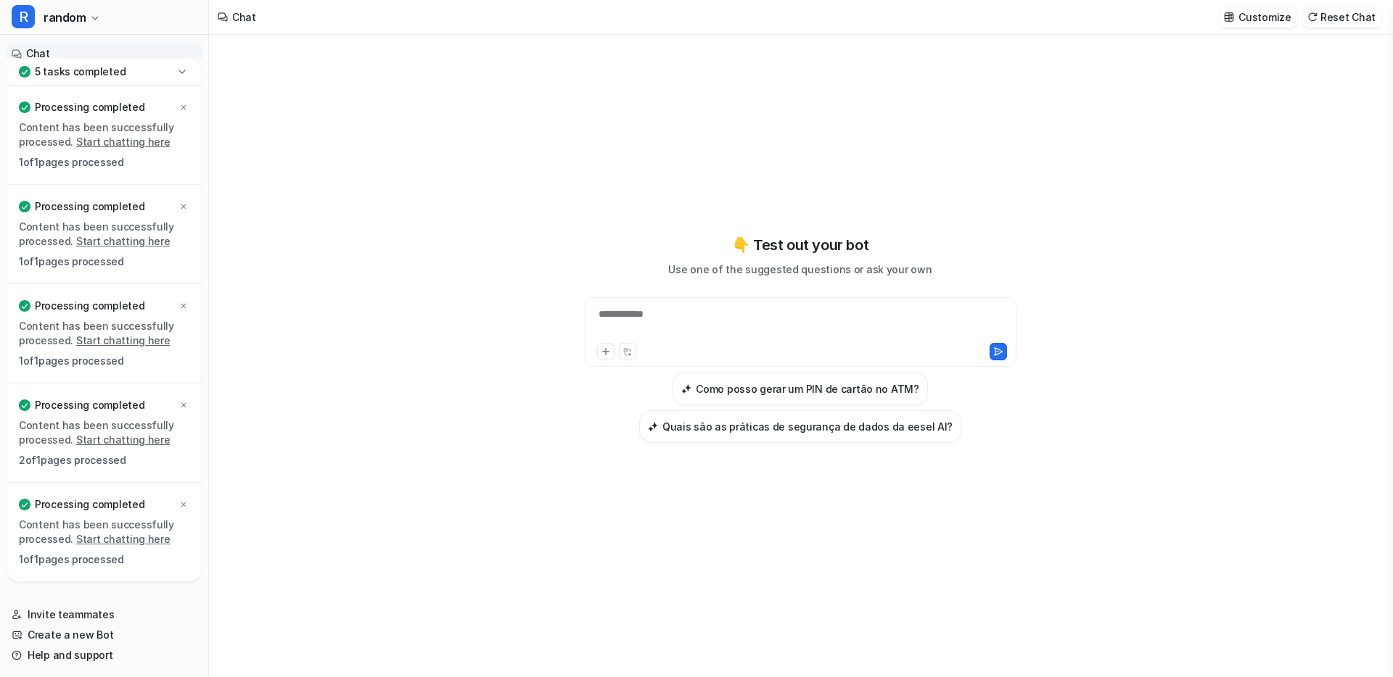
click at [176, 72] on icon at bounding box center [182, 72] width 15 height 15
